Goal: Task Accomplishment & Management: Manage account settings

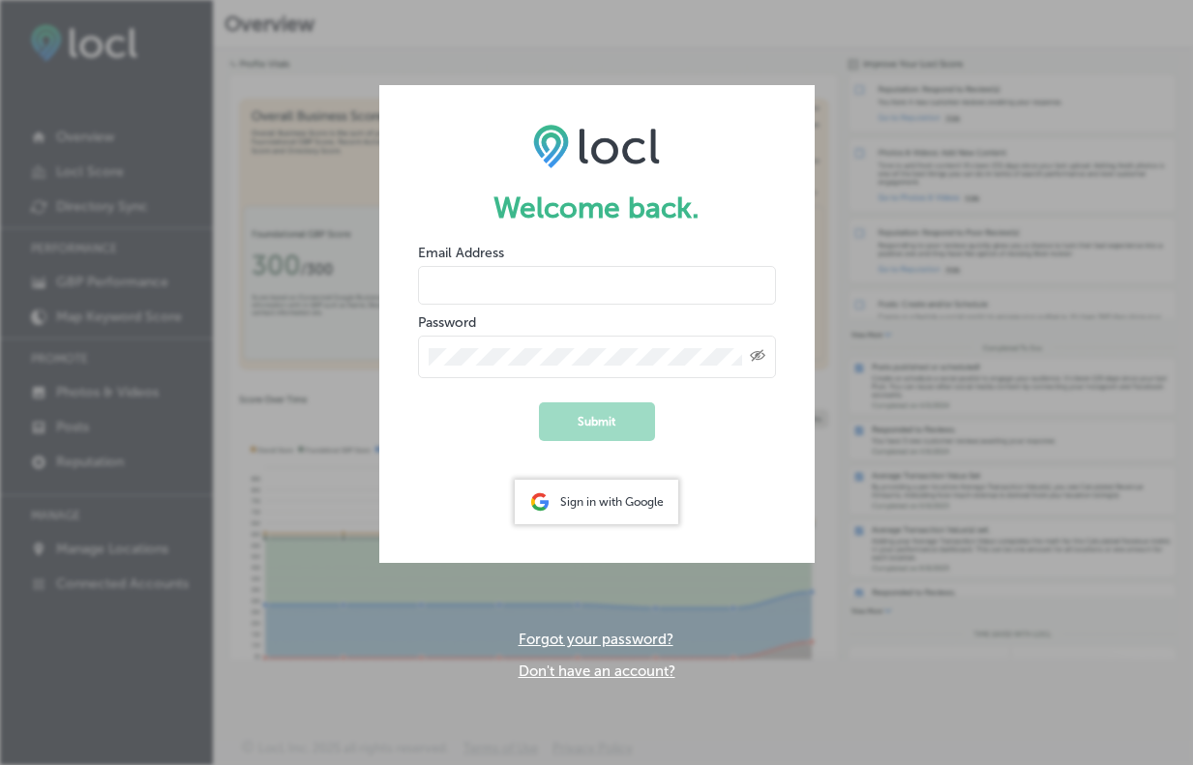
type input "[EMAIL_ADDRESS][DOMAIN_NAME]"
click at [596, 421] on button "Submit" at bounding box center [597, 422] width 116 height 39
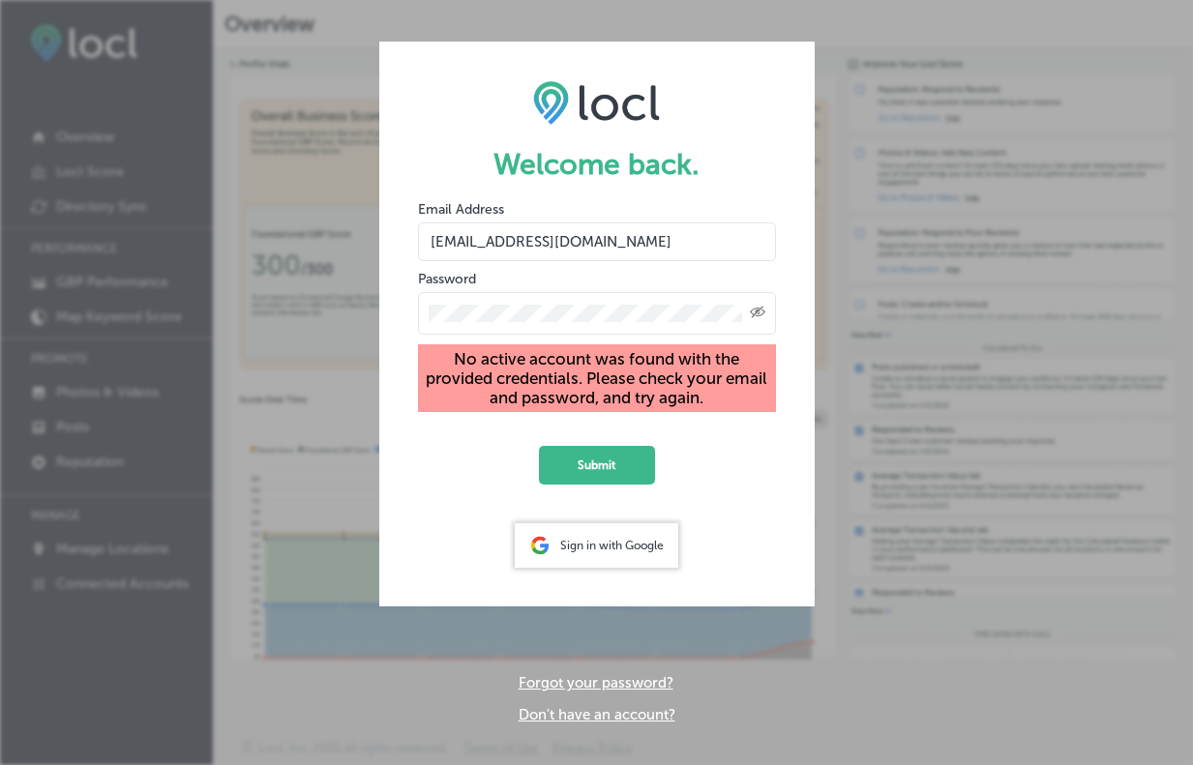
click at [629, 554] on div "Sign in with Google" at bounding box center [597, 546] width 164 height 45
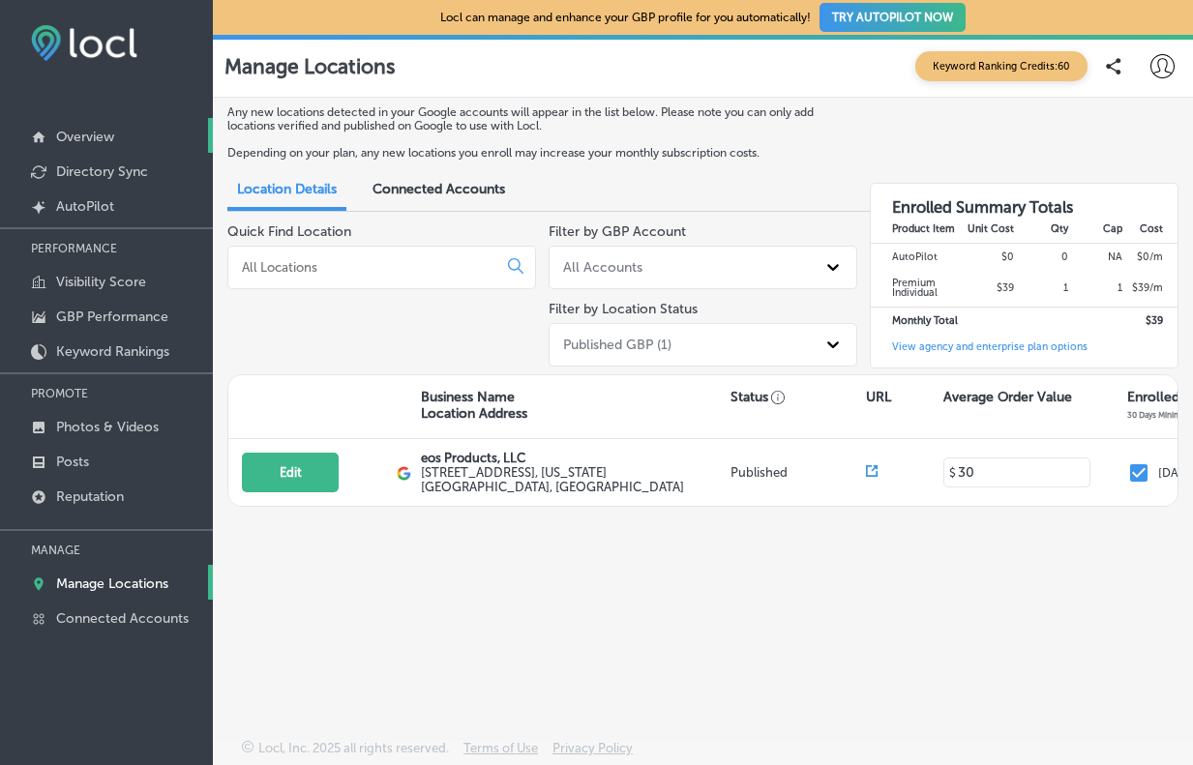
click at [72, 130] on p "Overview" at bounding box center [85, 137] width 58 height 16
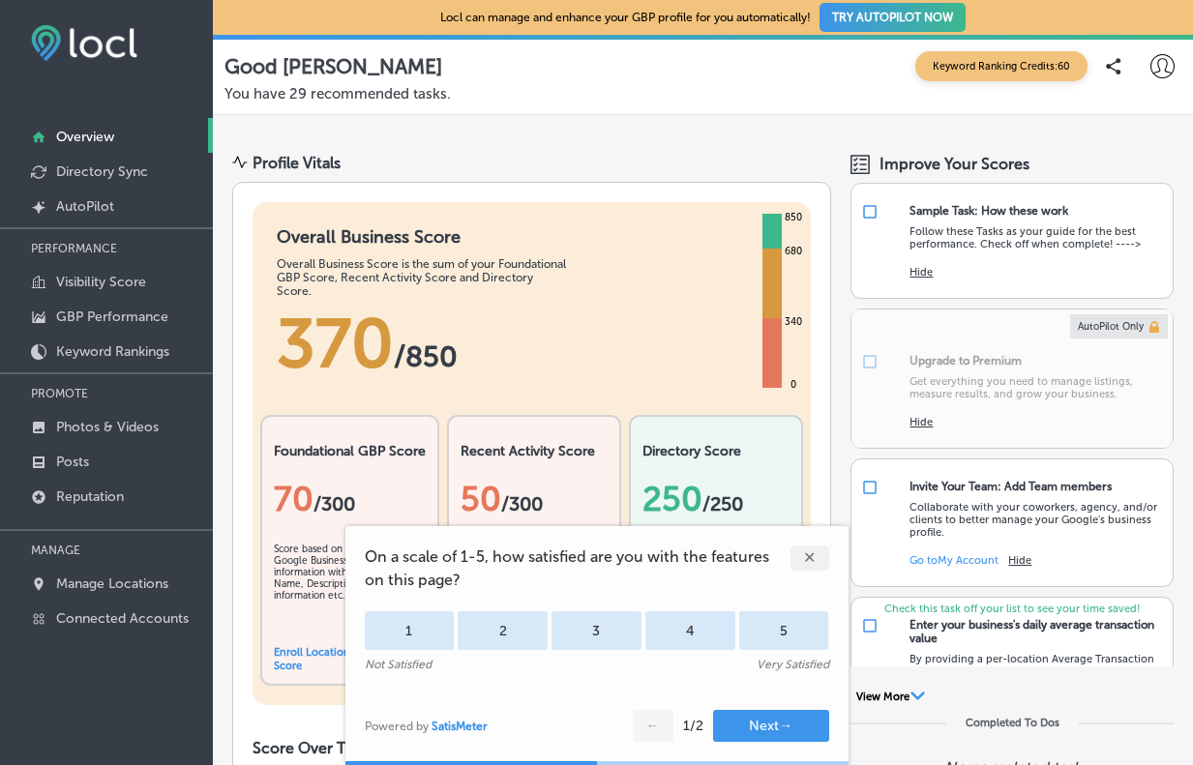
click at [804, 558] on div "✕" at bounding box center [810, 558] width 39 height 25
